Goal: Task Accomplishment & Management: Manage account settings

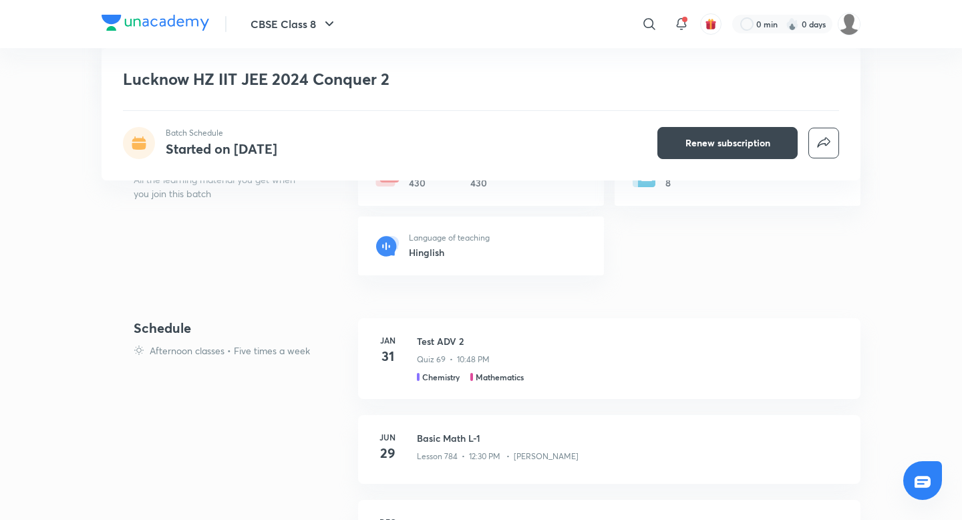
scroll to position [277, 0]
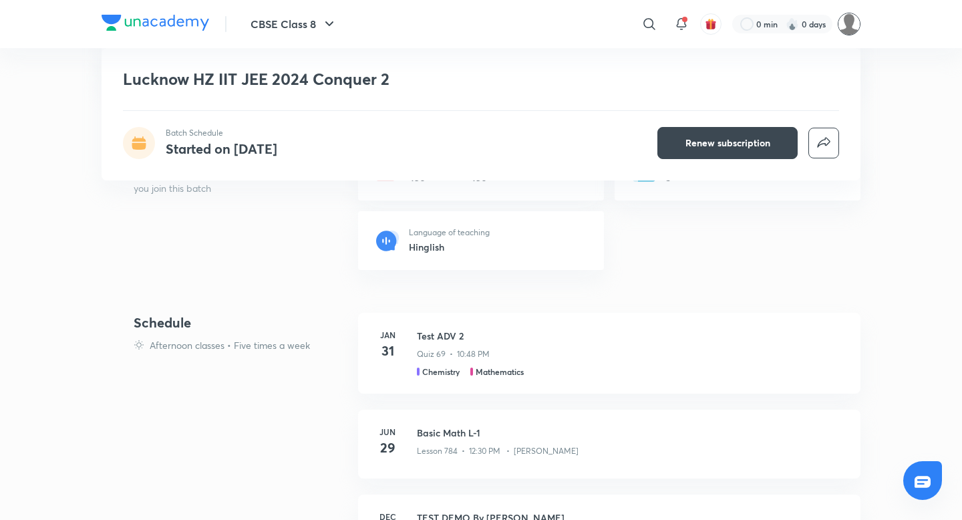
click at [847, 31] on img at bounding box center [849, 24] width 23 height 23
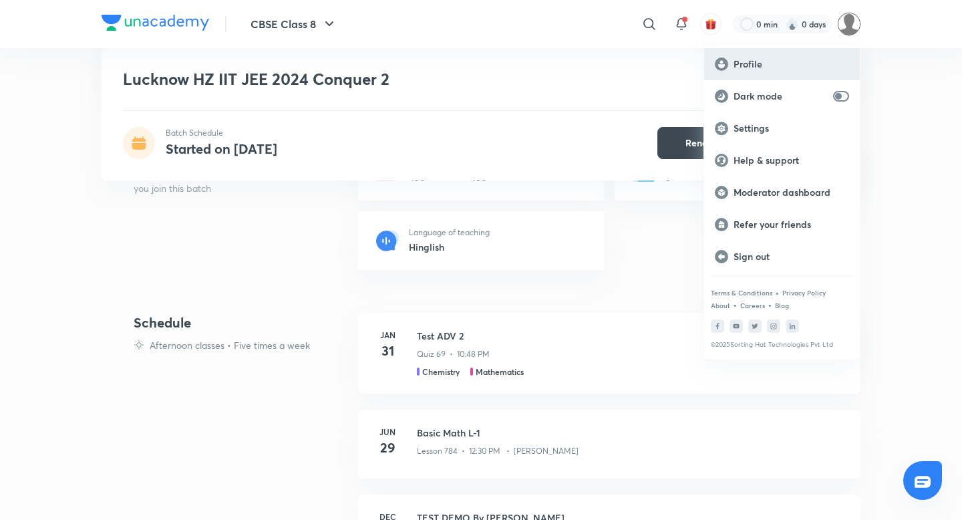
click at [748, 66] on p "Profile" at bounding box center [792, 64] width 116 height 12
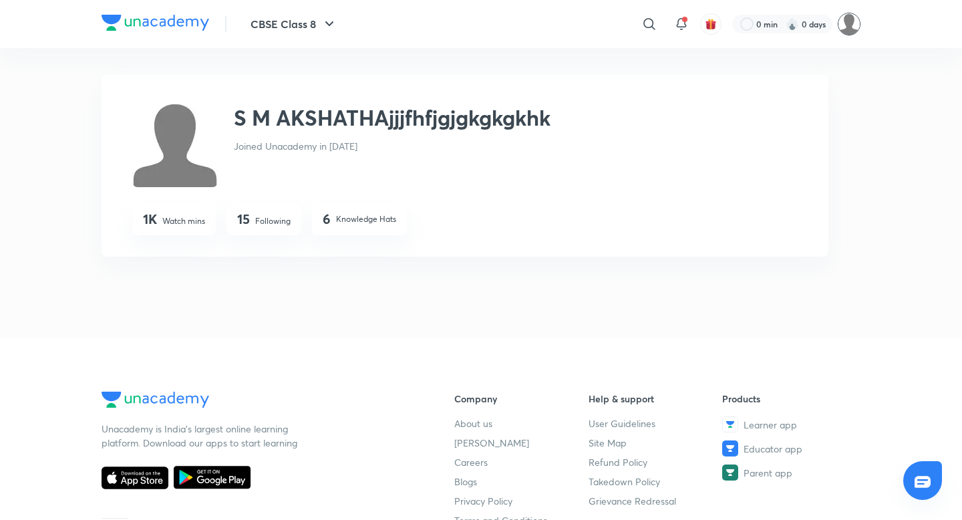
click at [852, 27] on img at bounding box center [849, 24] width 23 height 23
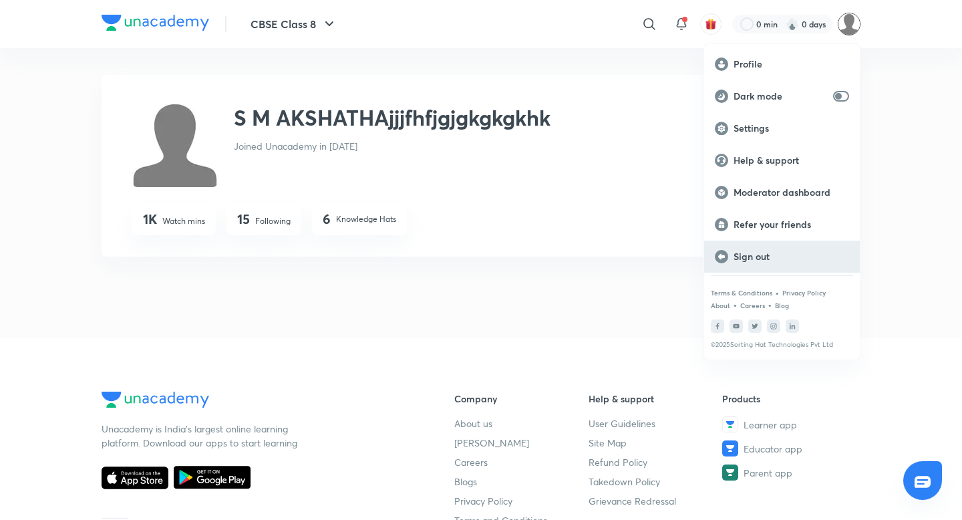
click at [764, 267] on div "Sign out" at bounding box center [782, 256] width 156 height 32
